Goal: Information Seeking & Learning: Learn about a topic

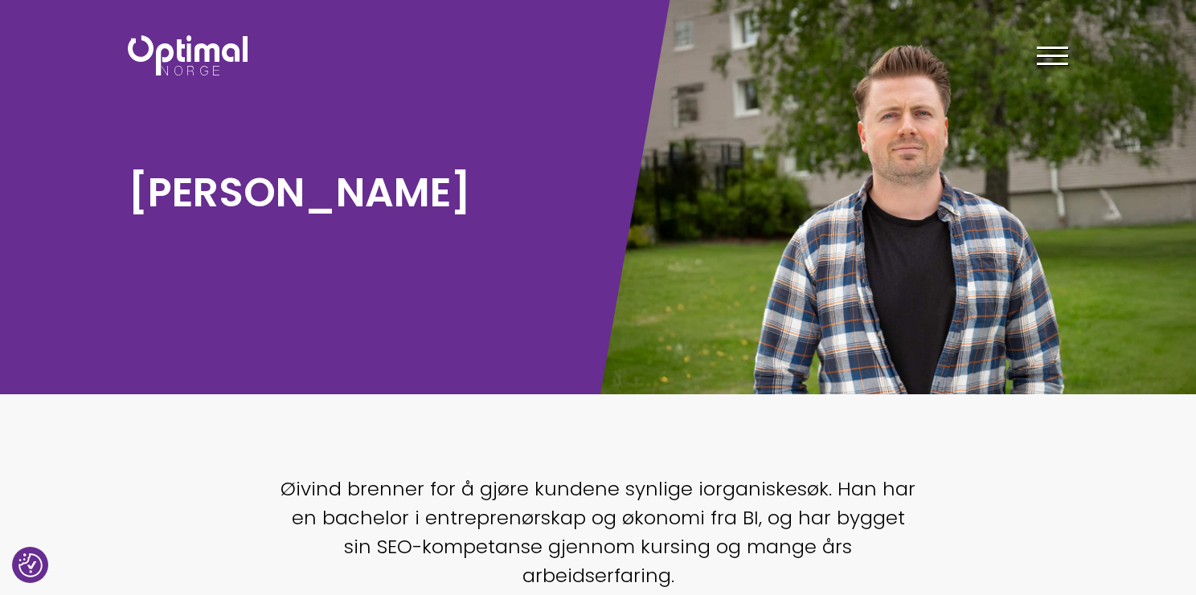
scroll to position [34, 0]
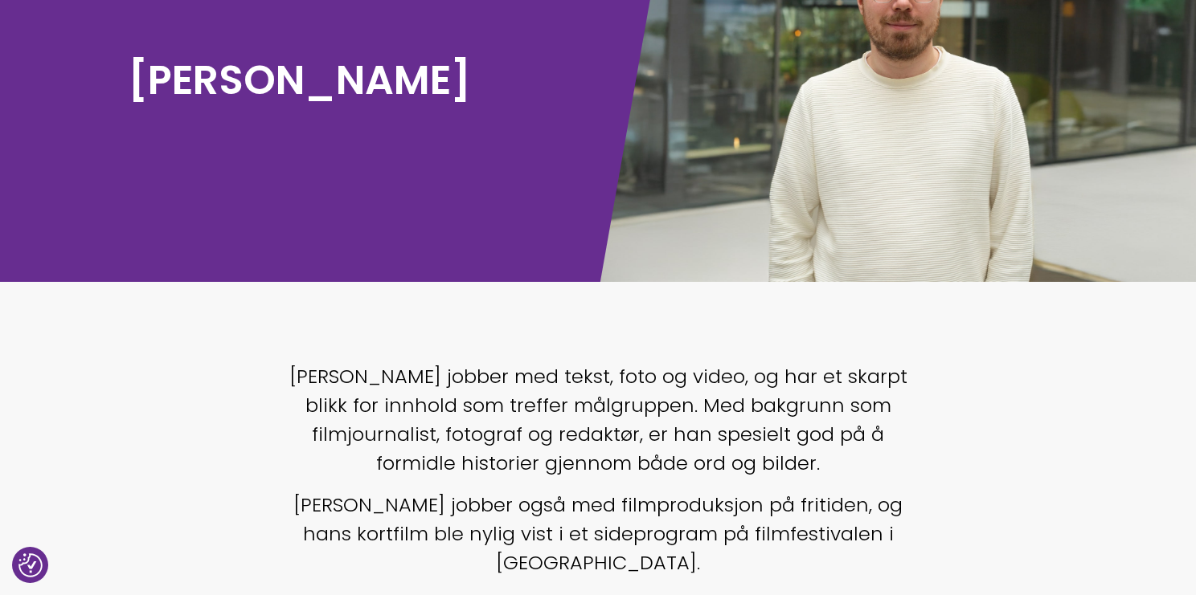
scroll to position [167, 0]
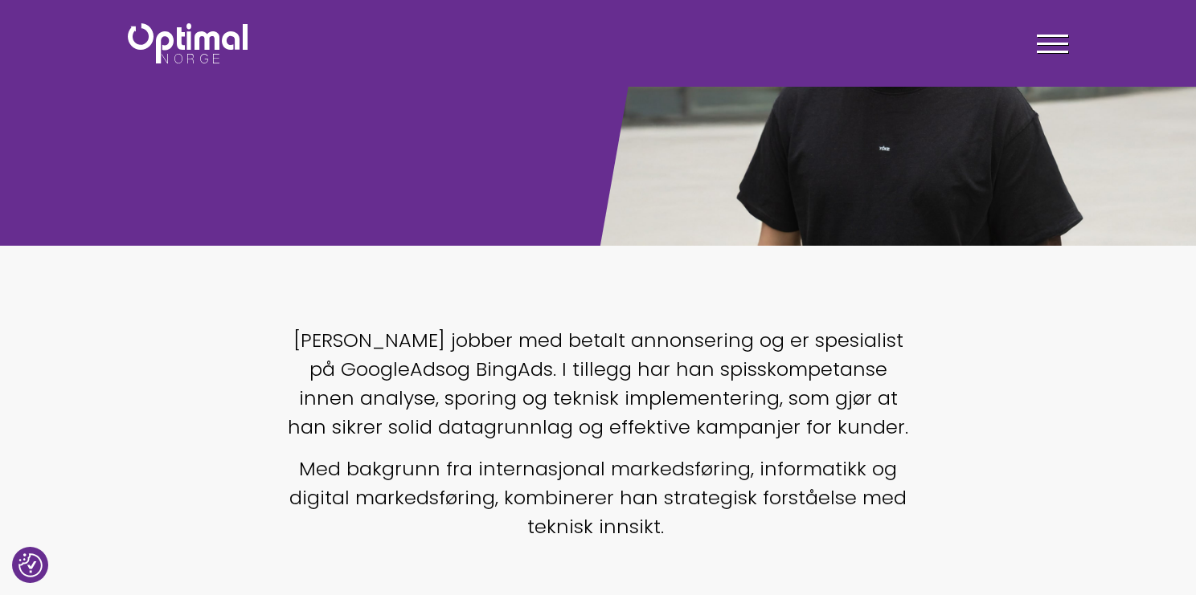
scroll to position [179, 0]
